Goal: Task Accomplishment & Management: Manage account settings

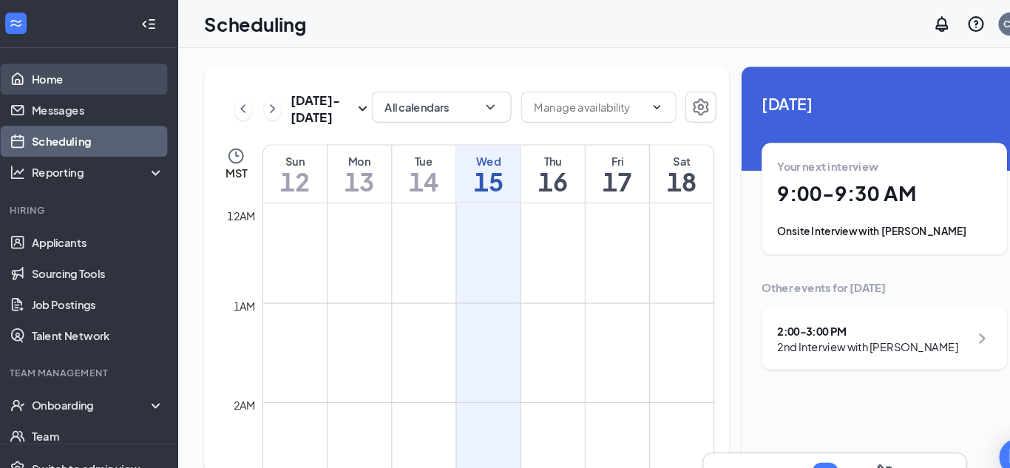
click at [60, 80] on link "Home" at bounding box center [101, 76] width 126 height 30
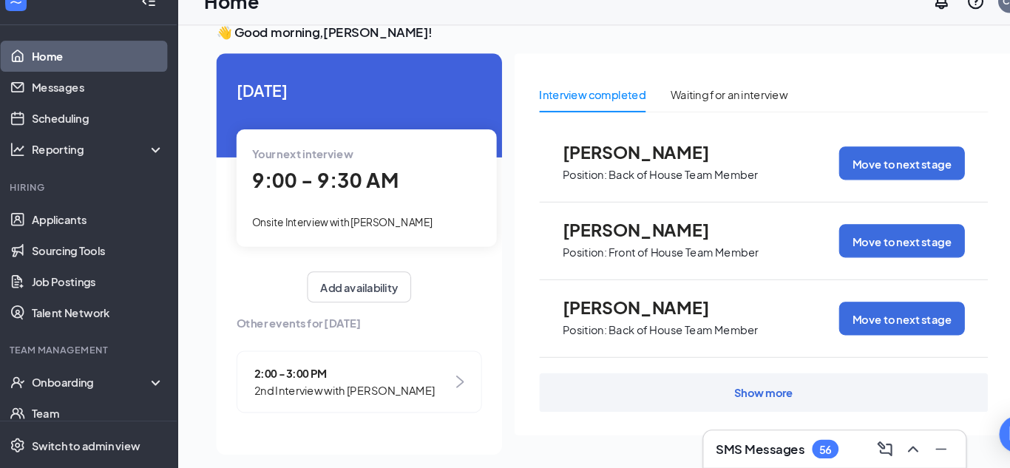
scroll to position [31, 0]
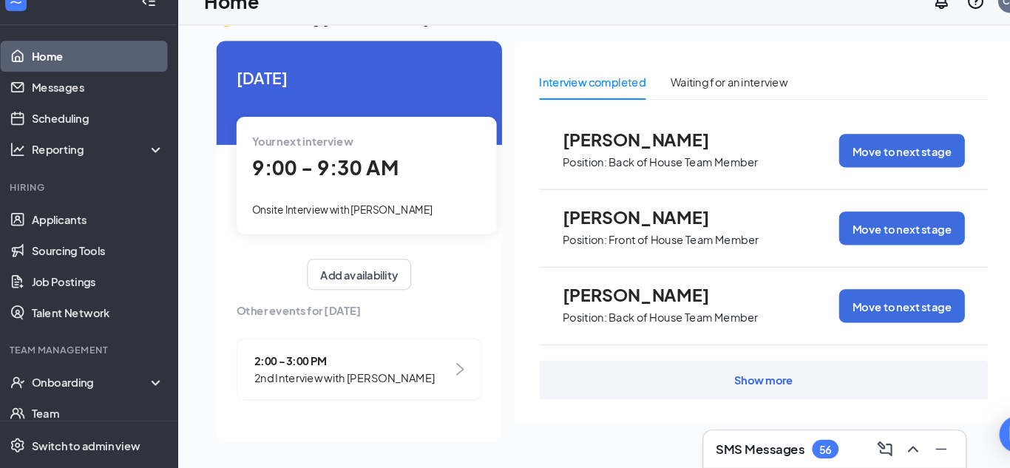
click at [738, 390] on div "Show more" at bounding box center [736, 384] width 56 height 15
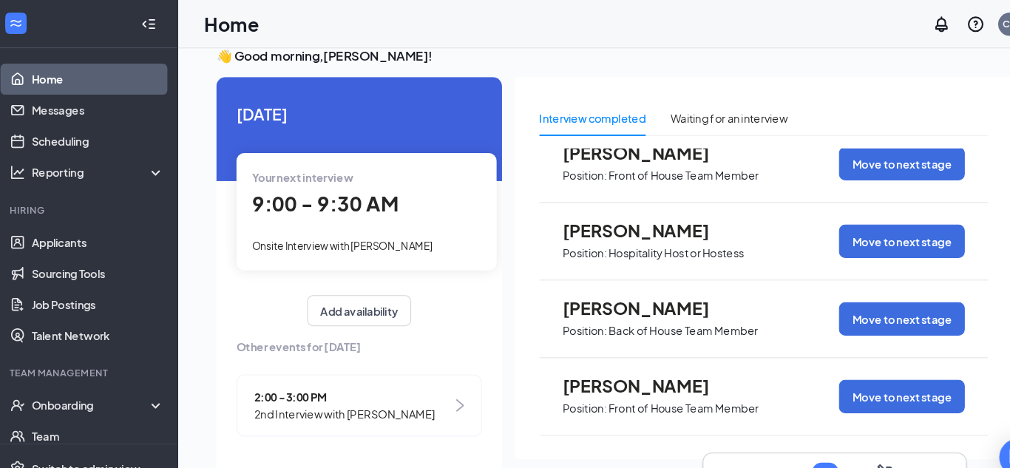
scroll to position [0, 0]
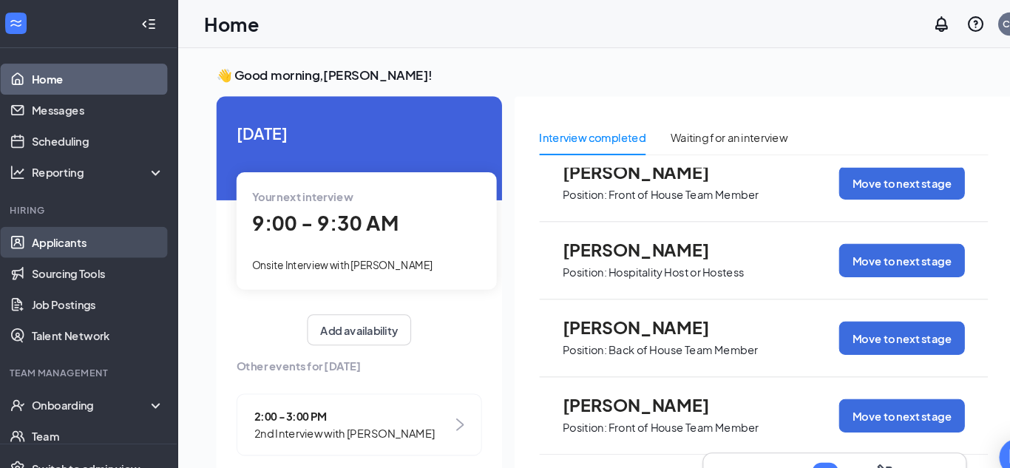
click at [63, 242] on link "Applicants" at bounding box center [101, 231] width 126 height 30
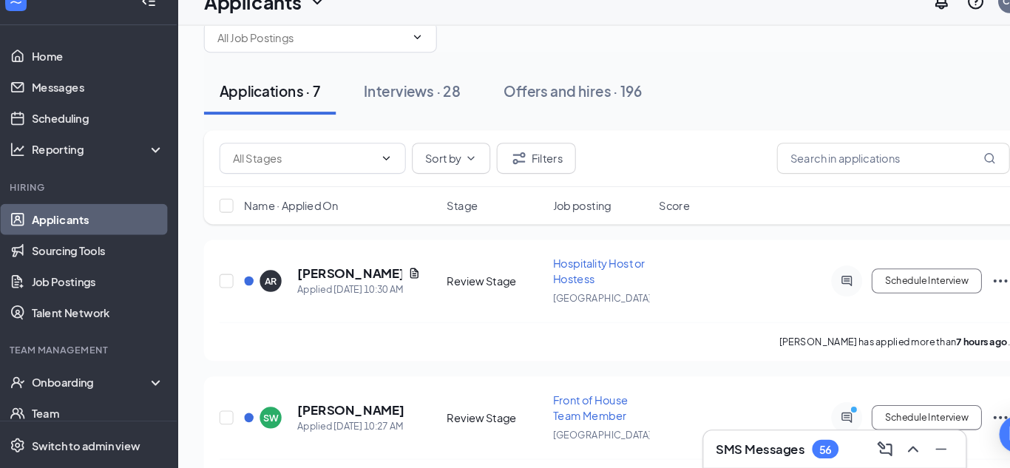
scroll to position [37, 0]
click at [277, 227] on div "Name · Applied On Stage Job posting Score" at bounding box center [594, 217] width 783 height 36
click at [334, 285] on h5 "[PERSON_NAME]" at bounding box center [341, 281] width 100 height 16
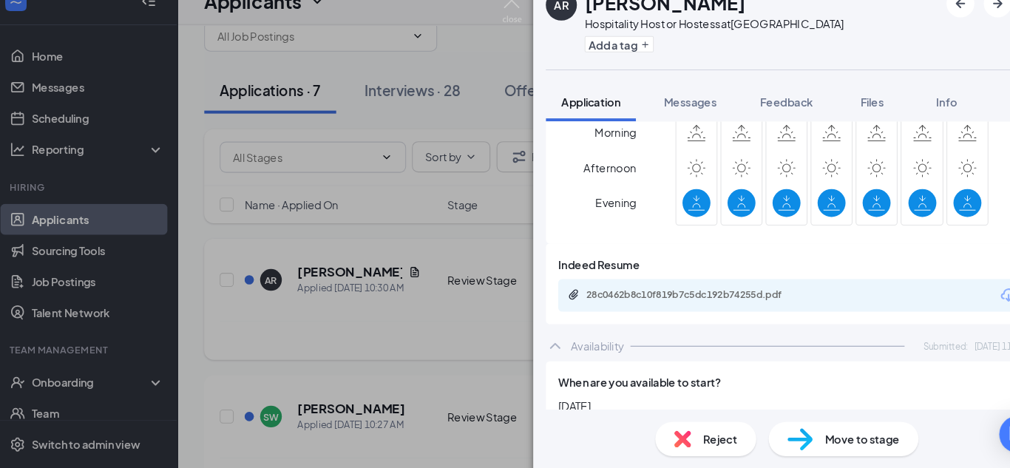
scroll to position [1295, 0]
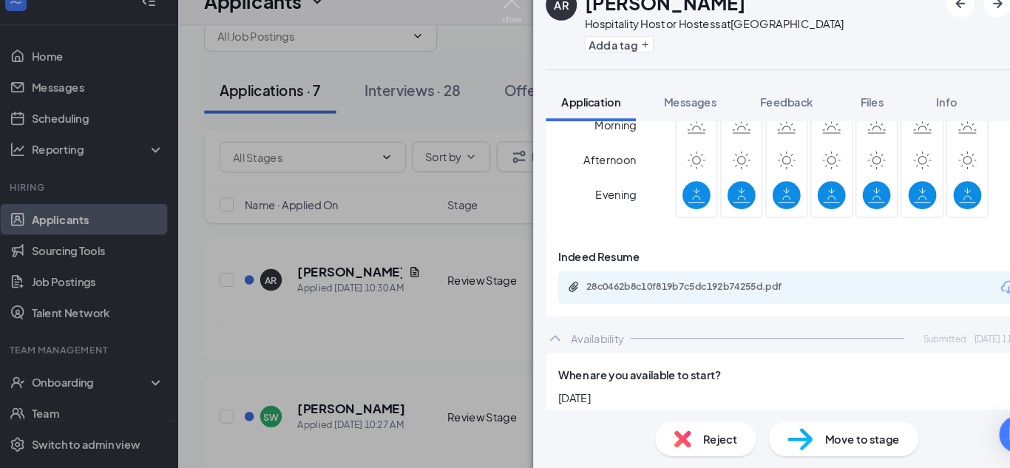
click at [732, 289] on div "28c0462b8c10f819b7c5dc192b74255d.pdf" at bounding box center [669, 296] width 240 height 14
click at [440, 61] on div "AR [PERSON_NAME] Hospitality Host or Hostess at [GEOGRAPHIC_DATA] Add a tag App…" at bounding box center [505, 234] width 1010 height 468
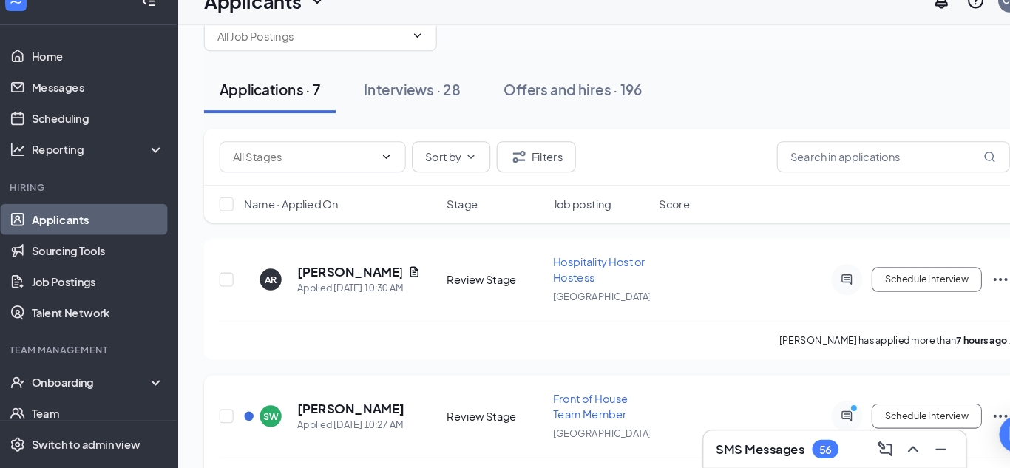
click at [327, 414] on h5 "[PERSON_NAME]" at bounding box center [342, 411] width 103 height 16
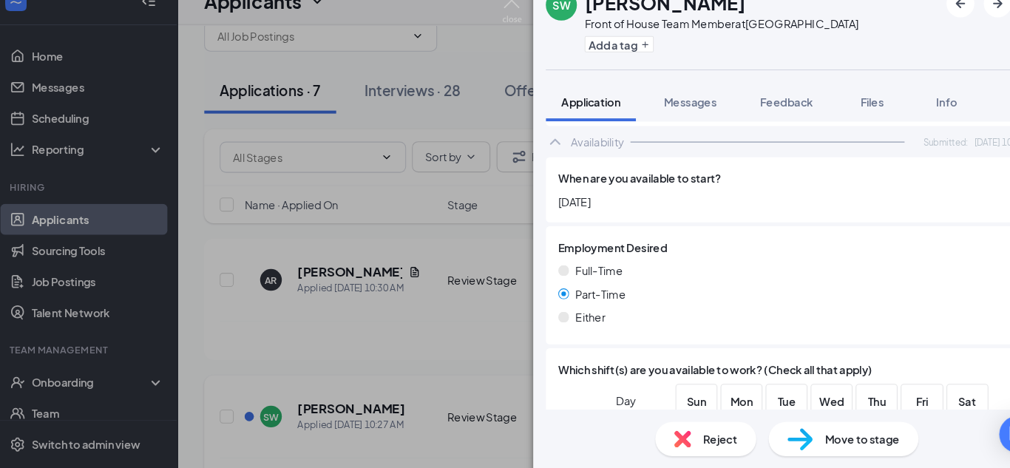
scroll to position [1397, 0]
click at [451, 345] on div "SW [PERSON_NAME] Front of House Team Member at [GEOGRAPHIC_DATA] Add a tag Appl…" at bounding box center [505, 234] width 1010 height 468
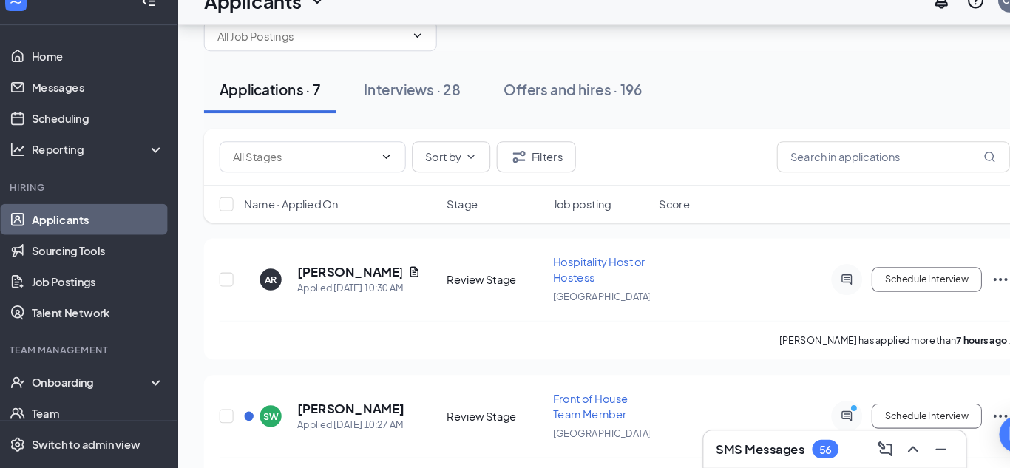
scroll to position [298, 0]
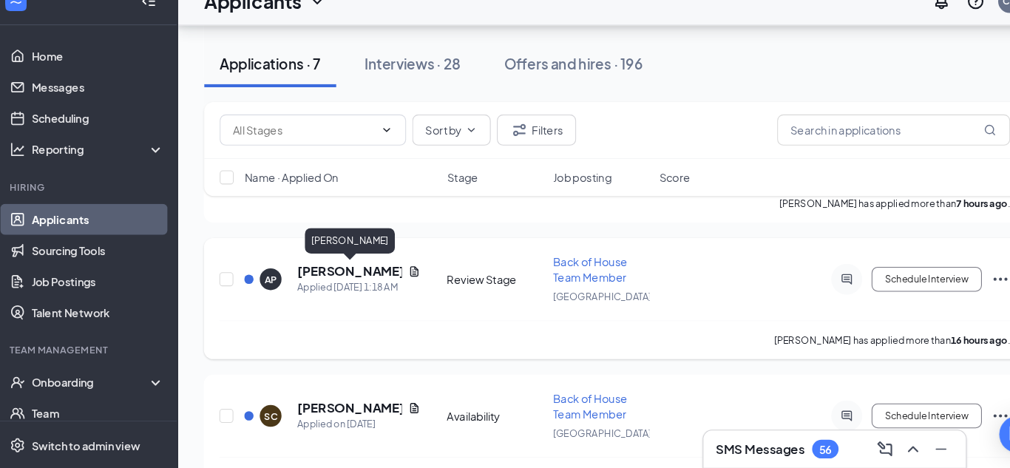
click at [326, 280] on h5 "[PERSON_NAME]" at bounding box center [341, 280] width 100 height 16
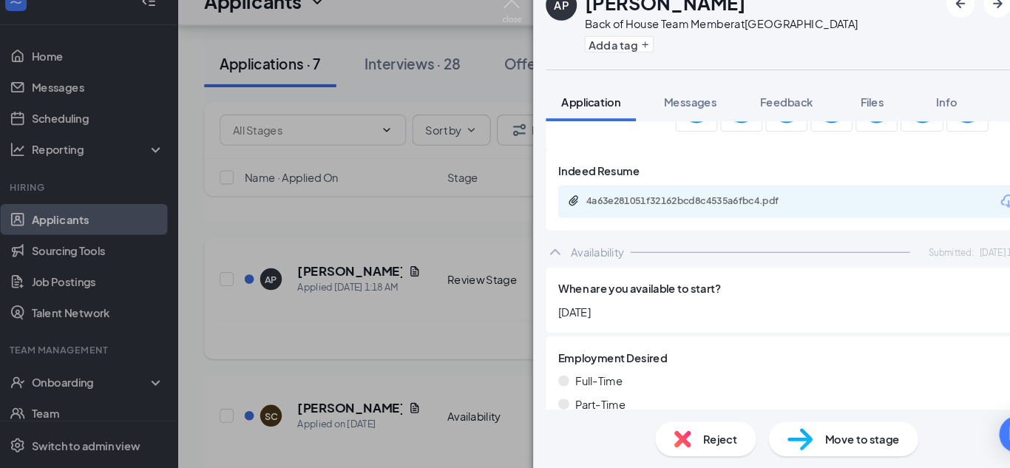
scroll to position [1377, 0]
click at [782, 206] on div "4a63e281051f32162bcd8c4535a6fbc4.pdf" at bounding box center [669, 212] width 240 height 12
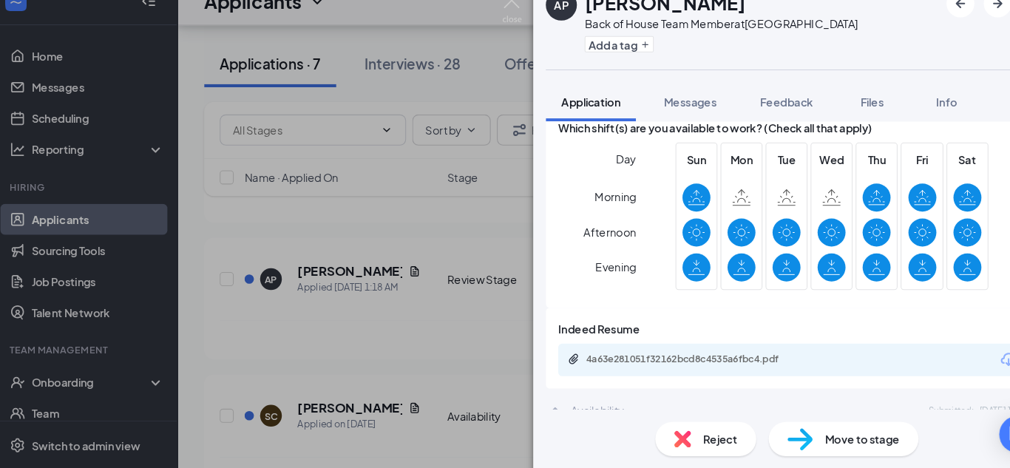
scroll to position [1249, 0]
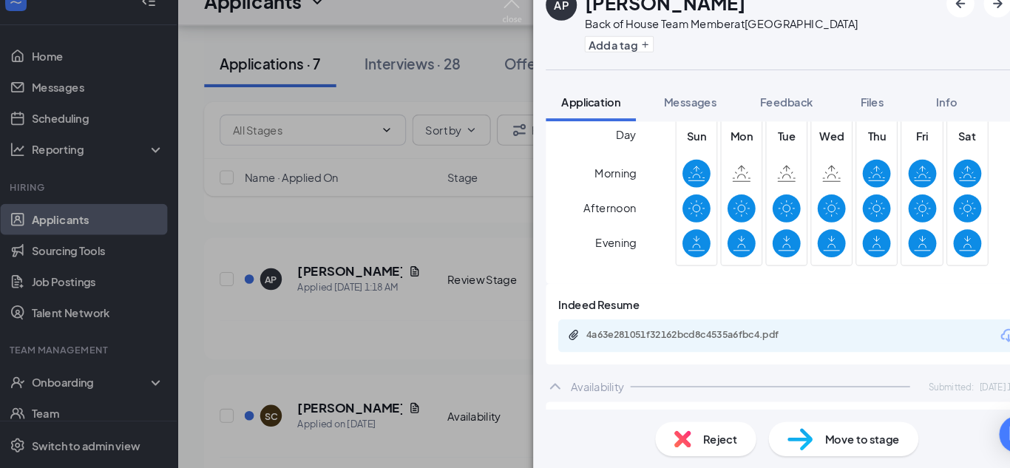
click at [713, 335] on div "4a63e281051f32162bcd8c4535a6fbc4.pdf" at bounding box center [670, 341] width 207 height 12
click at [428, 38] on div "AP [PERSON_NAME] Back of House Team Member at [GEOGRAPHIC_DATA] Add a tag Appli…" at bounding box center [505, 234] width 1010 height 468
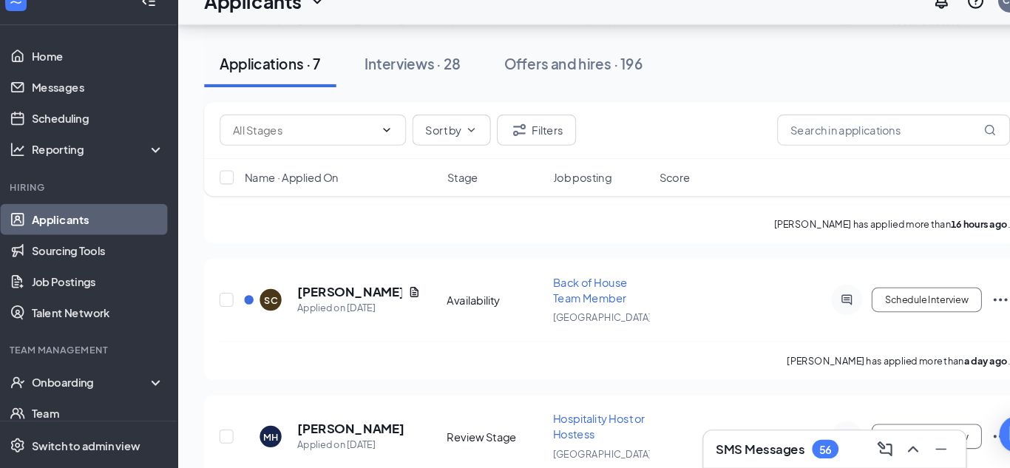
scroll to position [412, 0]
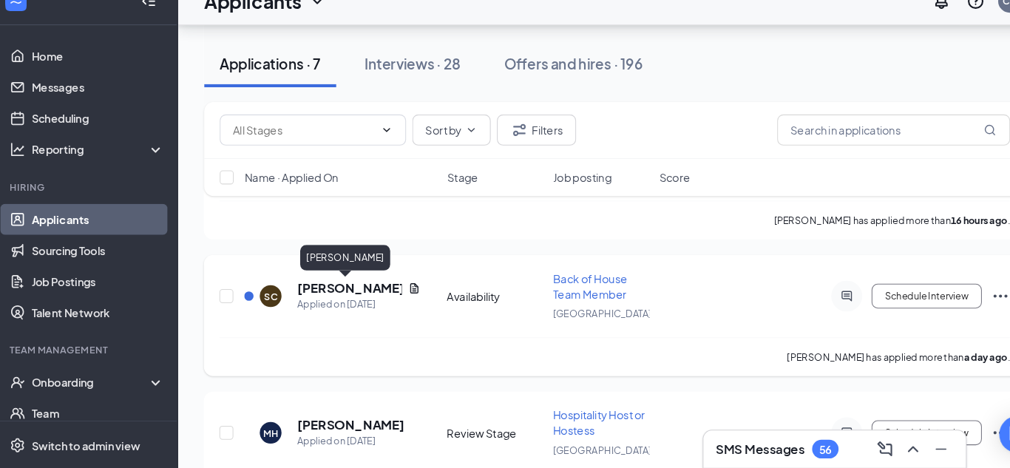
click at [332, 299] on h5 "[PERSON_NAME]" at bounding box center [341, 296] width 100 height 16
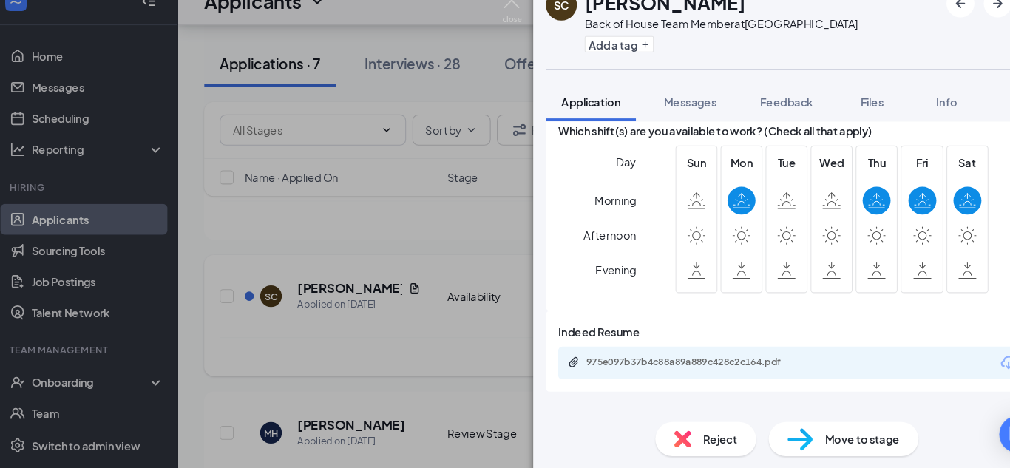
scroll to position [1225, 0]
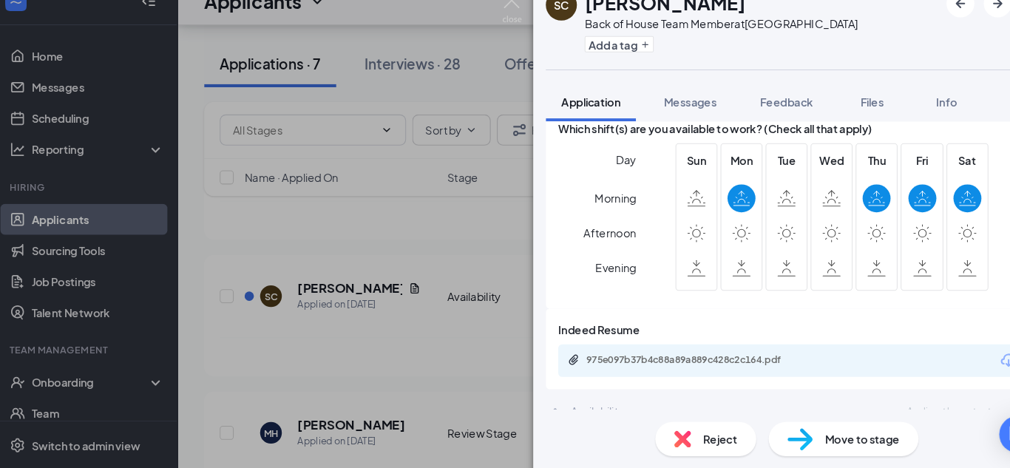
click at [771, 359] on div "975e097b37b4c88a89a889c428c2c164.pdf" at bounding box center [670, 365] width 207 height 12
click at [458, 48] on div "SC [PERSON_NAME] Back of House Team Member at [GEOGRAPHIC_DATA] Add a tag Appli…" at bounding box center [505, 234] width 1010 height 468
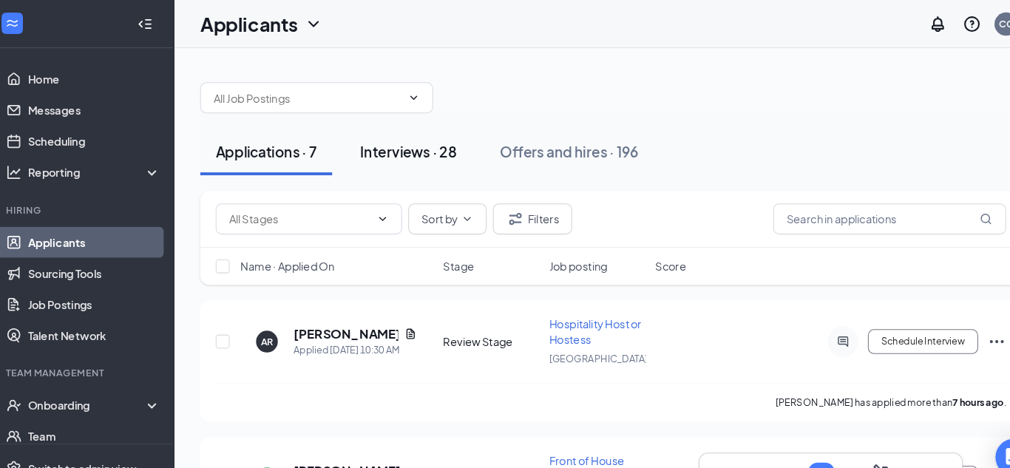
click at [436, 124] on button "Interviews · 28" at bounding box center [400, 145] width 121 height 44
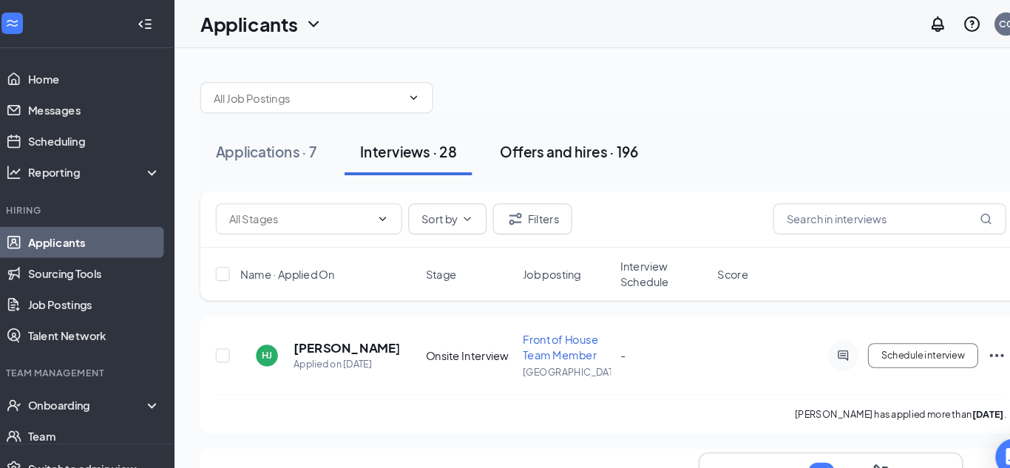
click at [611, 163] on button "Offers and hires · 196" at bounding box center [554, 145] width 162 height 44
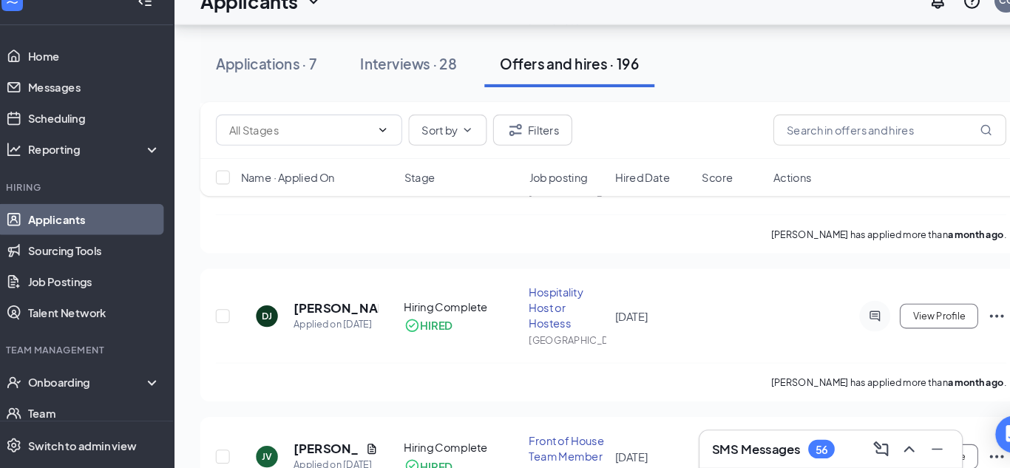
scroll to position [264, 0]
